Goal: Task Accomplishment & Management: Complete application form

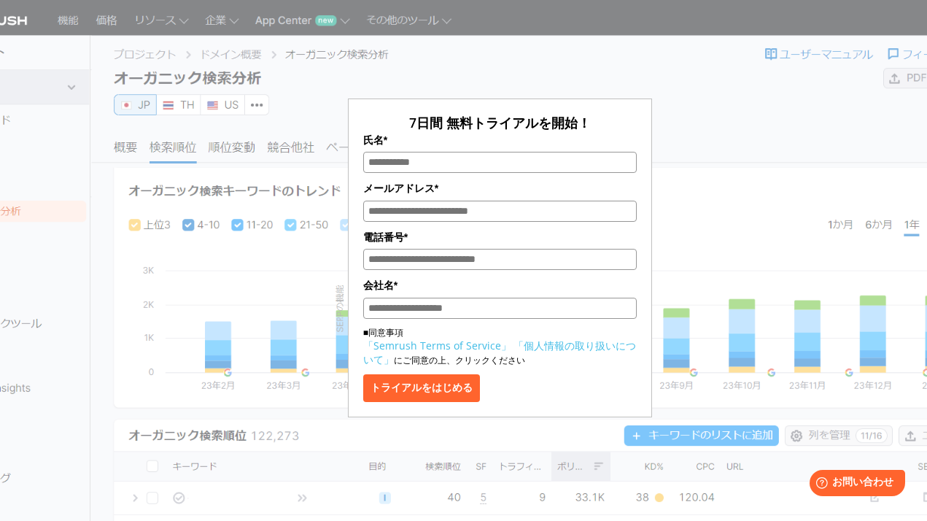
click at [788, 182] on div "7日間 無料トライアルを開始！ 氏名* メールアドレス* 電話番号* 会社名* ■同意事項 「Semrush Terms of Service」 「個人情報の…" at bounding box center [500, 217] width 708 height 399
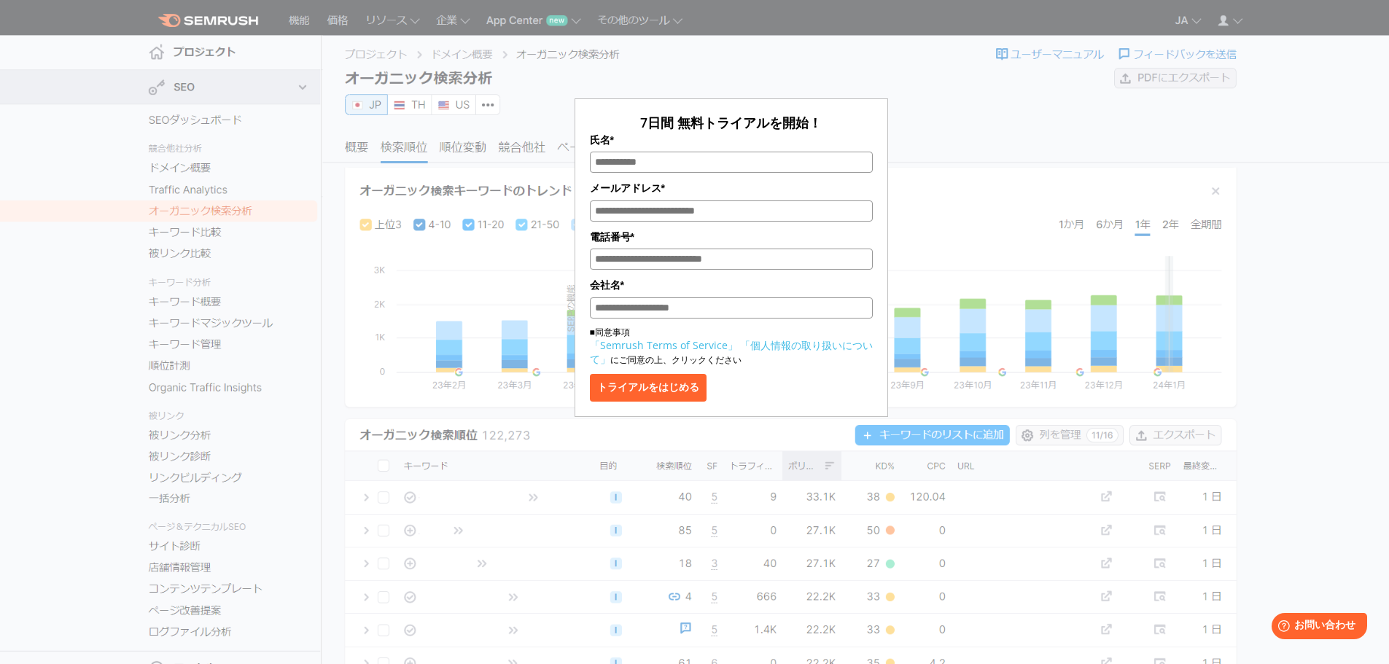
click at [926, 143] on div "7日間 無料トライアルを開始！ 氏名* メールアドレス* 電話番号* 会社名* ■同意事項 「Semrush Terms of Service」 「個人情報の…" at bounding box center [731, 217] width 729 height 399
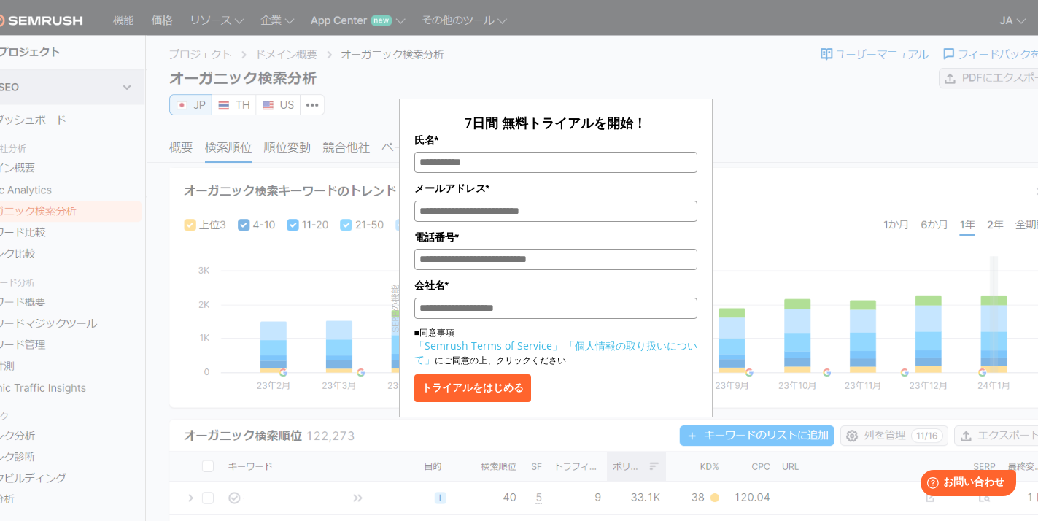
click at [758, 100] on div "7日間 無料トライアルを開始！ 氏名* メールアドレス* 電話番号* 会社名* ■同意事項 「Semrush Terms of Service」 「個人情報の…" at bounding box center [555, 217] width 729 height 399
